Goal: Find specific page/section: Find specific page/section

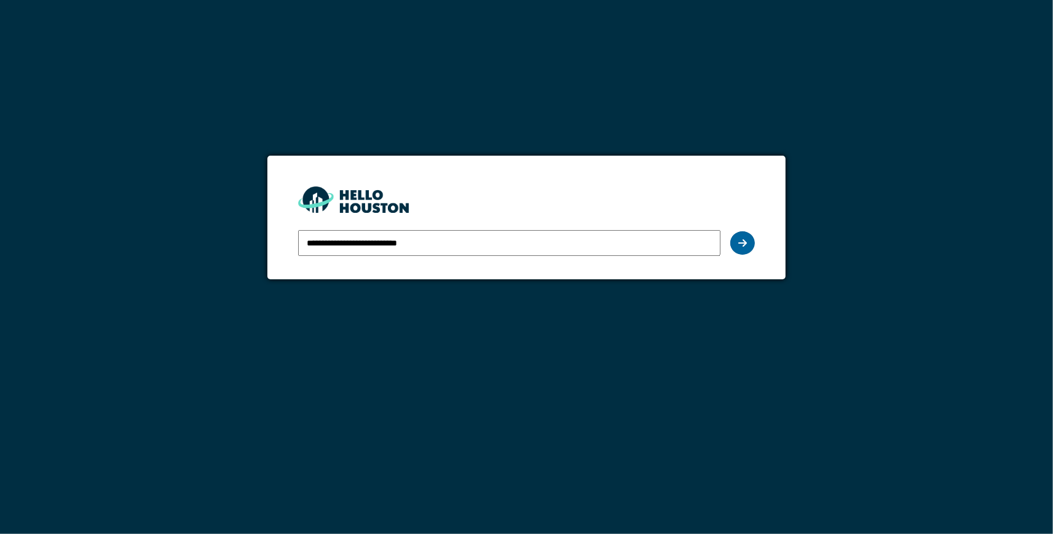
click at [744, 242] on icon at bounding box center [742, 243] width 9 height 10
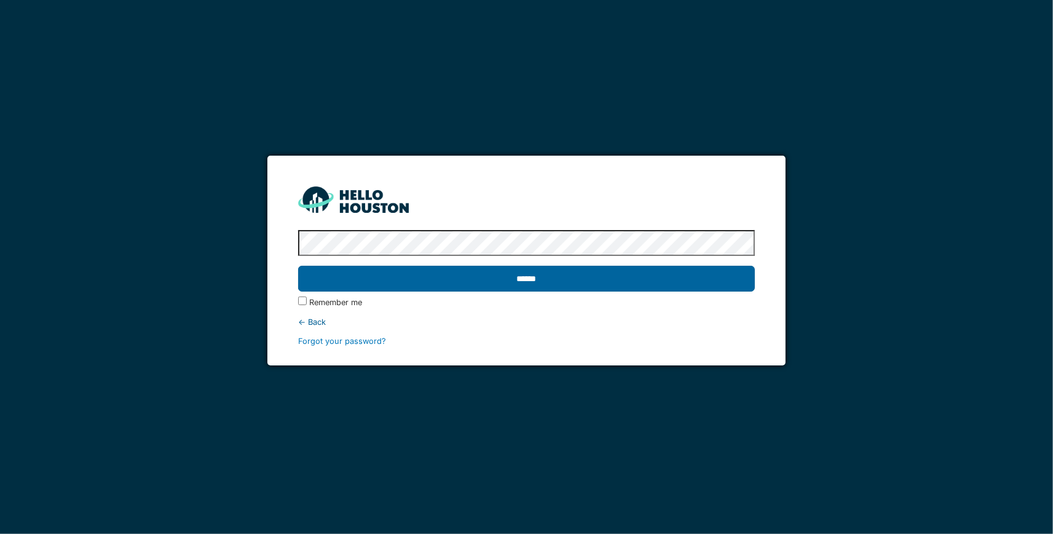
click at [689, 283] on input "******" at bounding box center [526, 279] width 457 height 26
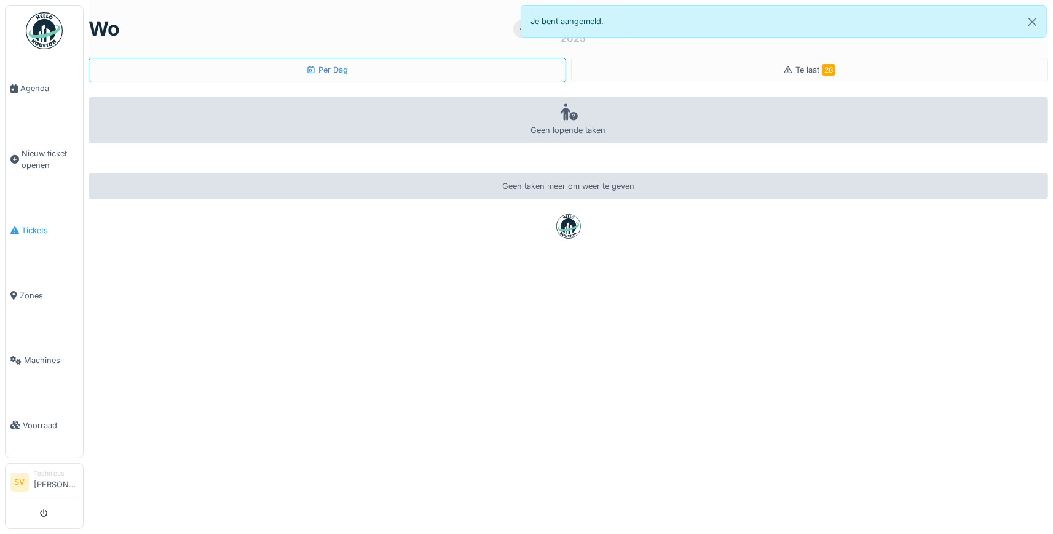
click at [36, 224] on span "Tickets" at bounding box center [50, 230] width 57 height 12
